Goal: Transaction & Acquisition: Purchase product/service

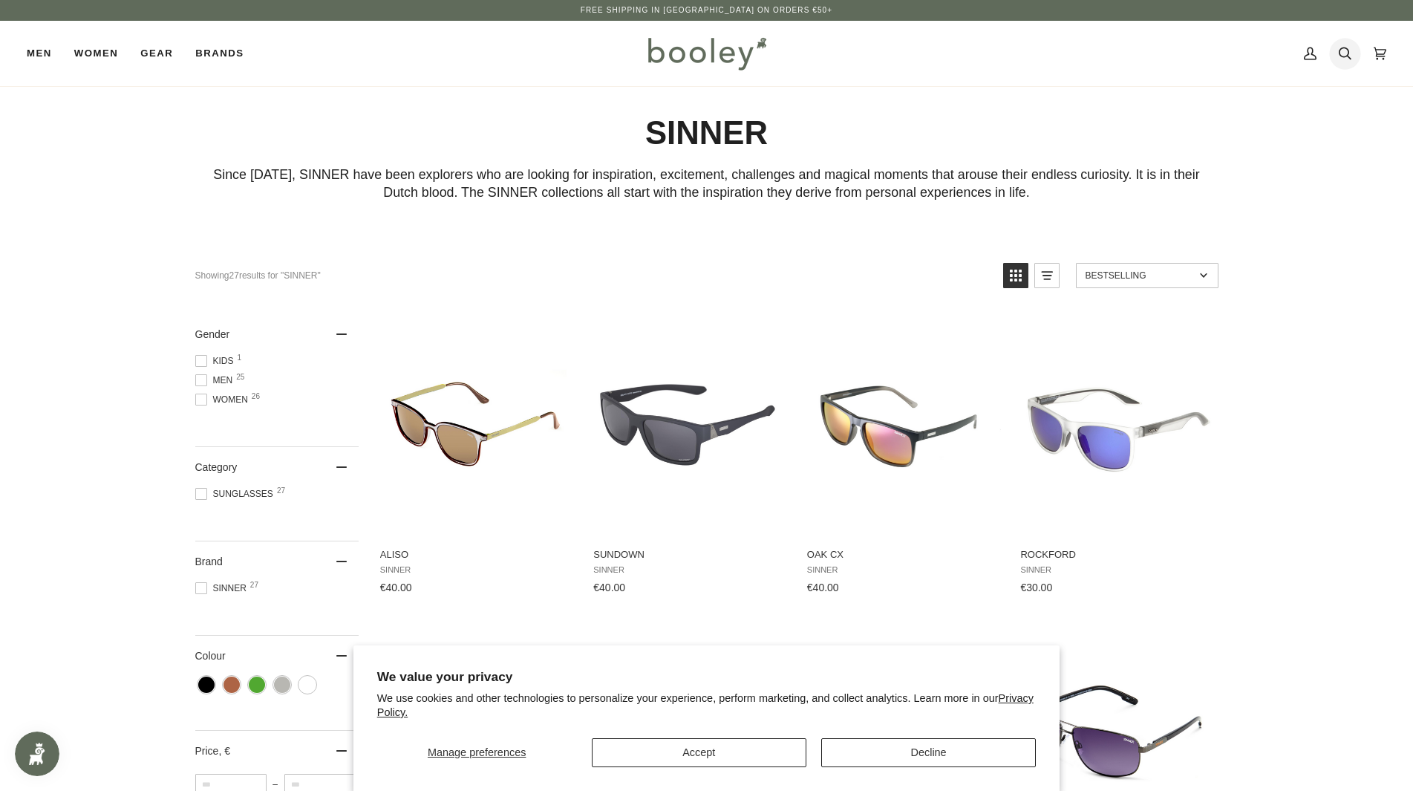
click at [1344, 52] on icon at bounding box center [1345, 53] width 13 height 22
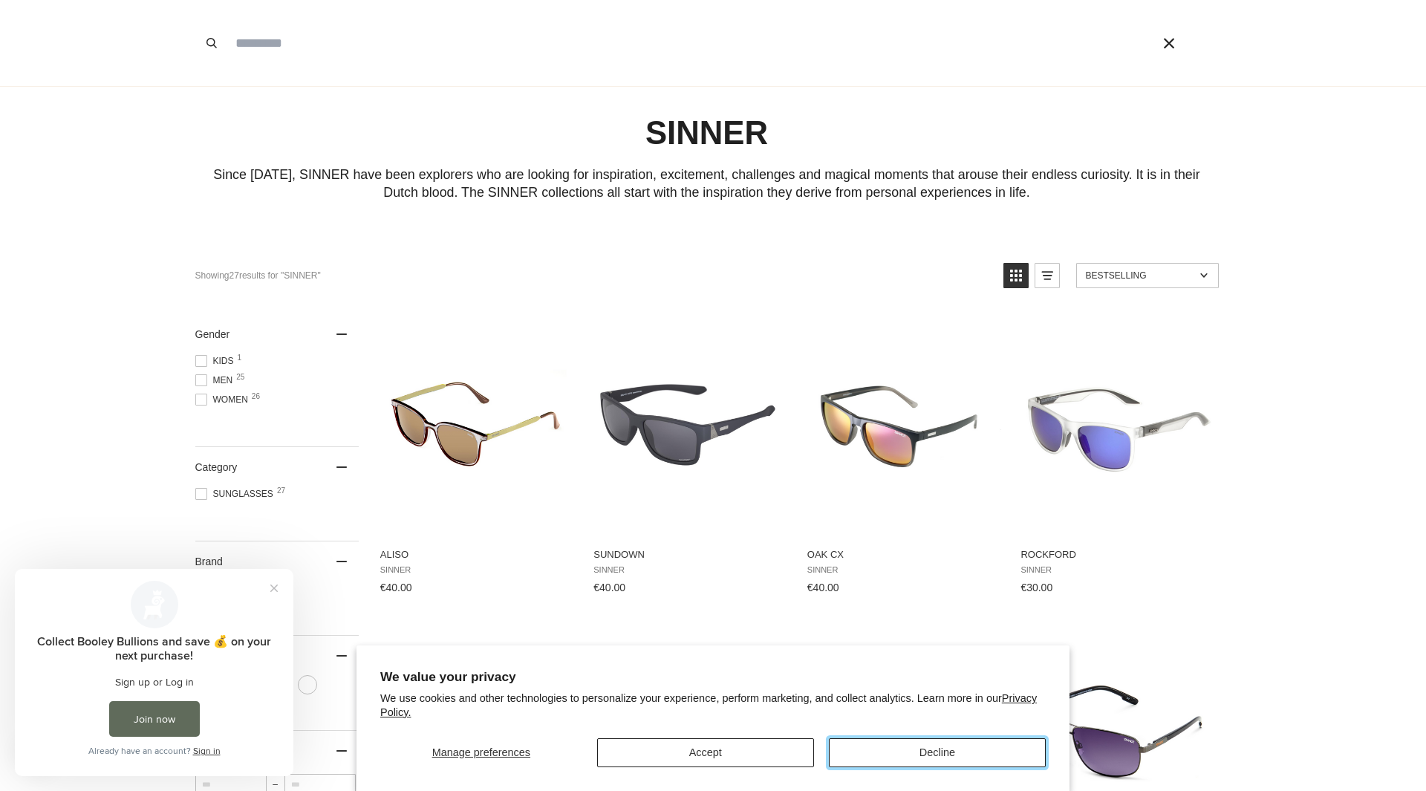
click at [940, 753] on button "Decline" at bounding box center [937, 752] width 217 height 29
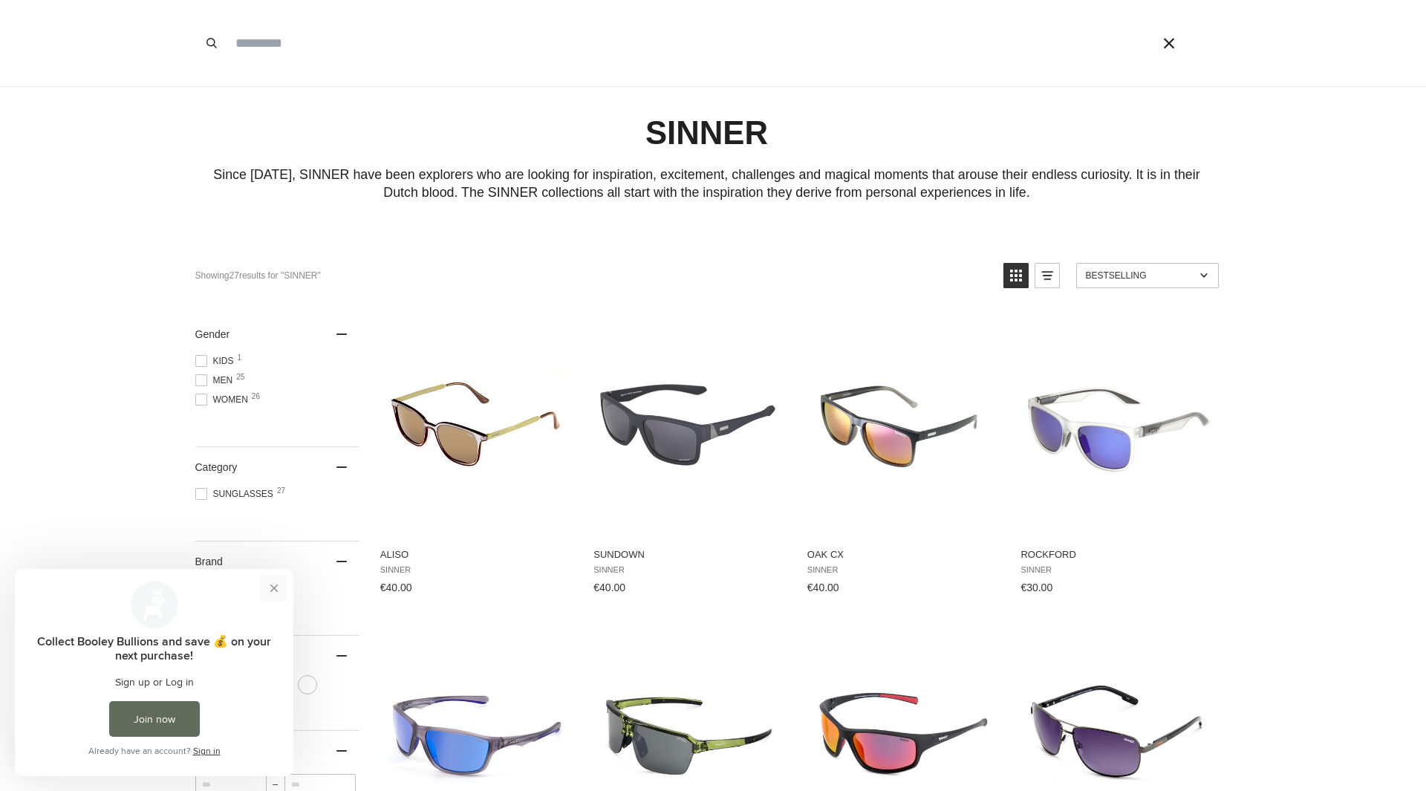
click at [276, 588] on button "Close prompt" at bounding box center [274, 588] width 27 height 27
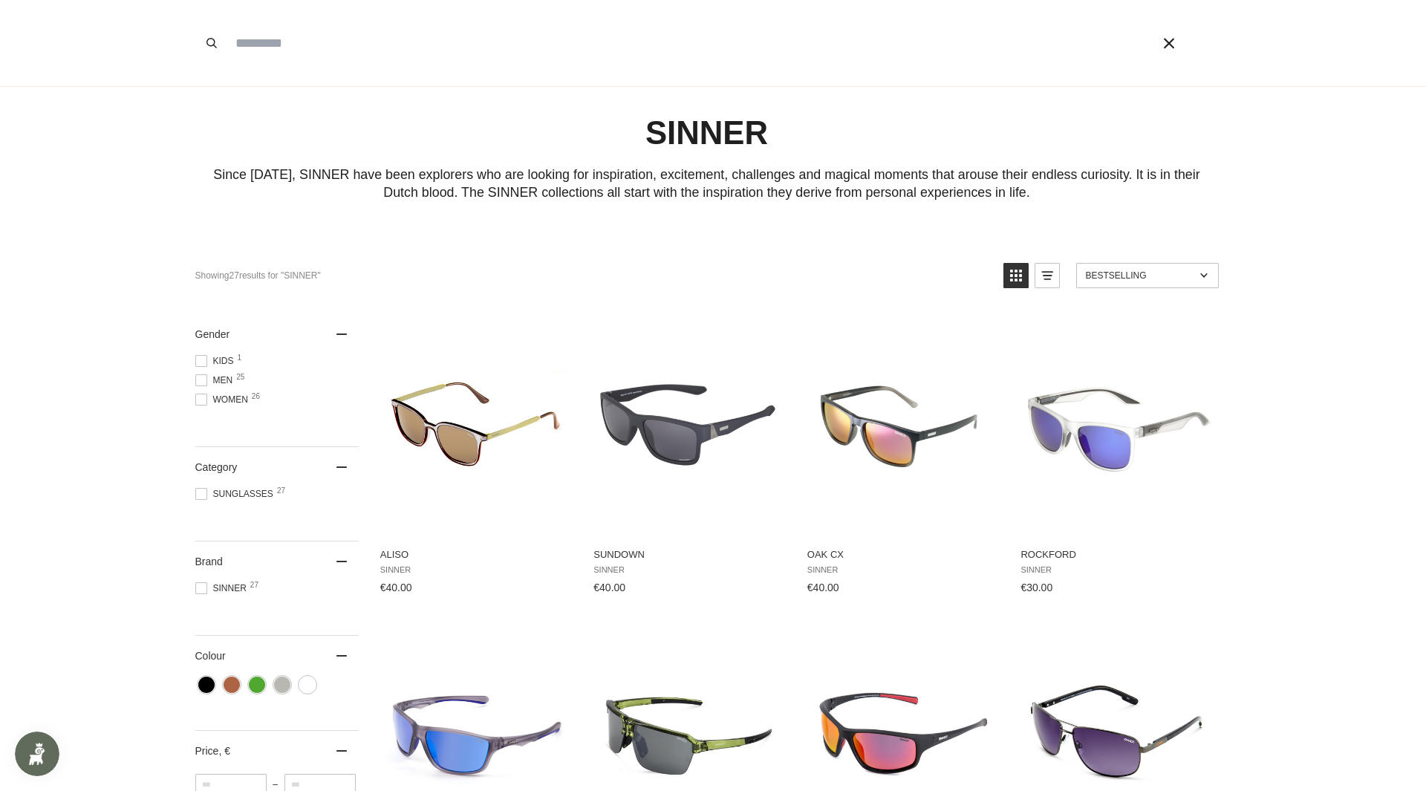
click at [274, 44] on input "Search our store" at bounding box center [671, 43] width 887 height 86
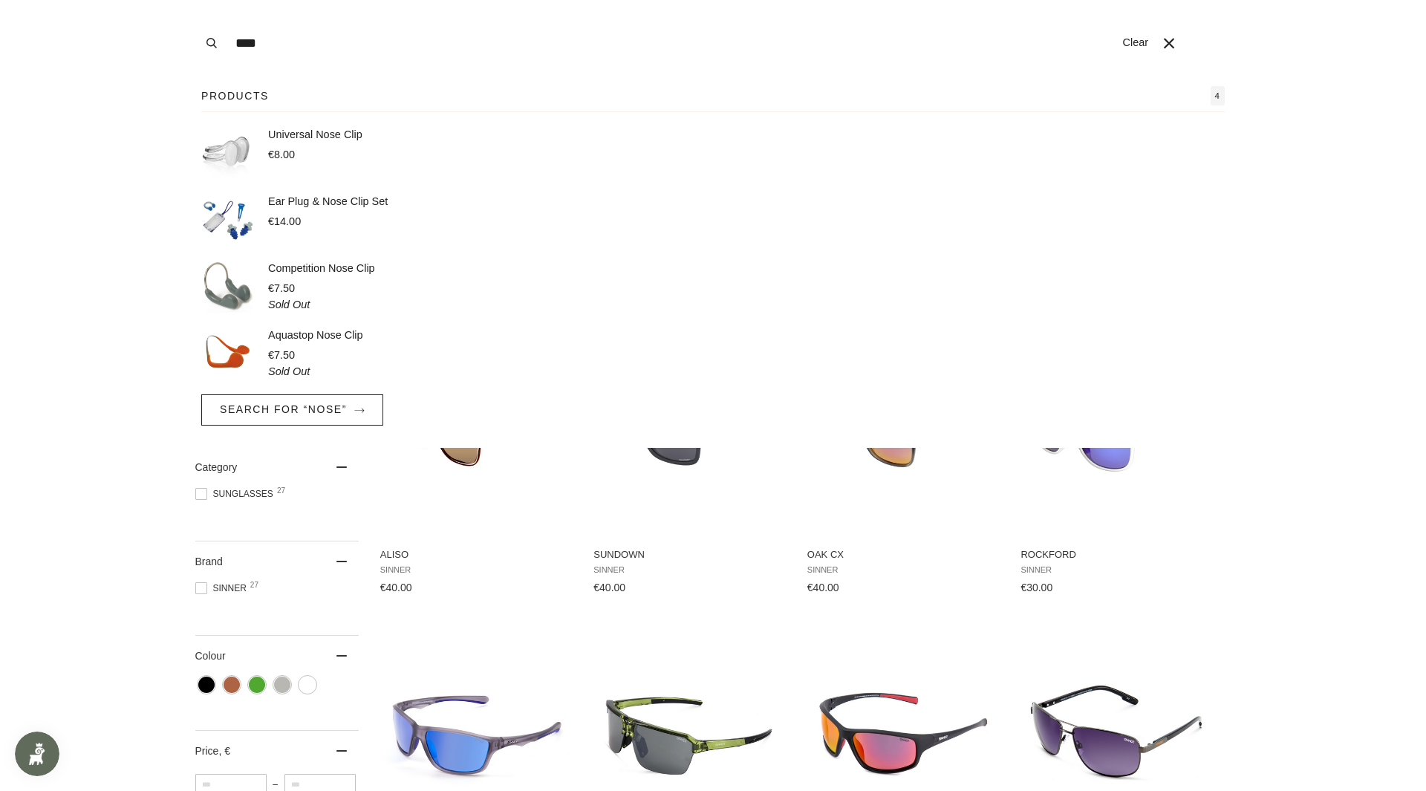
type input "****"
click at [301, 270] on p "Competition Nose Clip" at bounding box center [321, 269] width 107 height 16
